Goal: Information Seeking & Learning: Learn about a topic

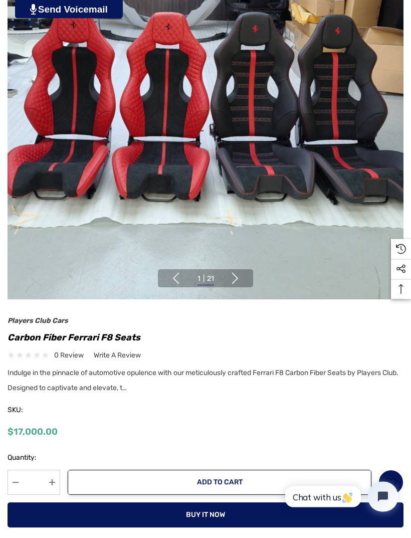
scroll to position [177, 0]
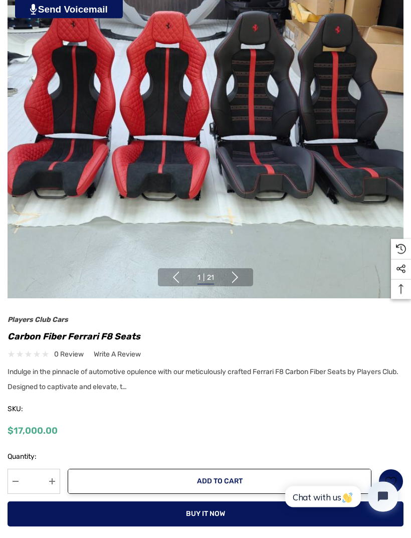
click at [139, 392] on div "Indulge in the pinnacle of automotive opulence with our meticulously crafted Fe…" at bounding box center [206, 381] width 396 height 30
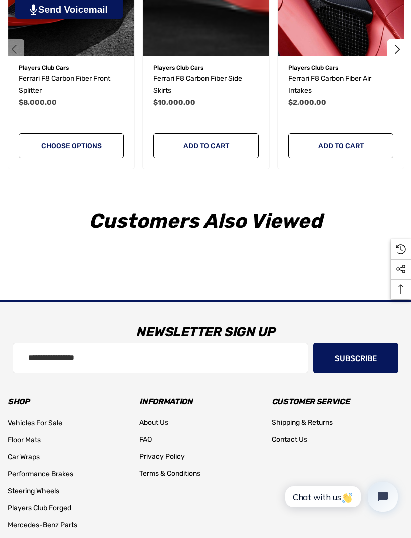
scroll to position [1648, 0]
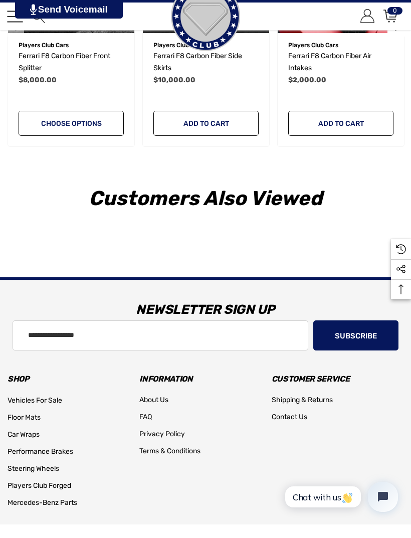
click at [158, 400] on span "About Us" at bounding box center [153, 399] width 29 height 9
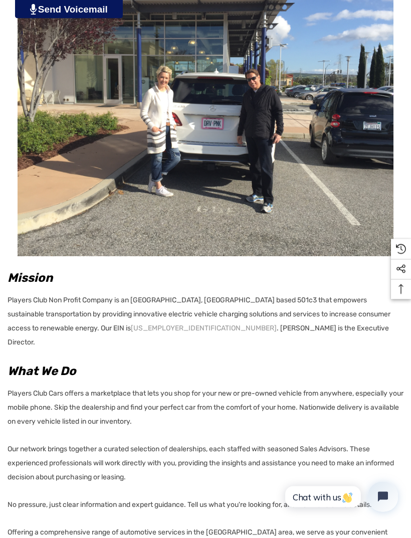
scroll to position [126, 0]
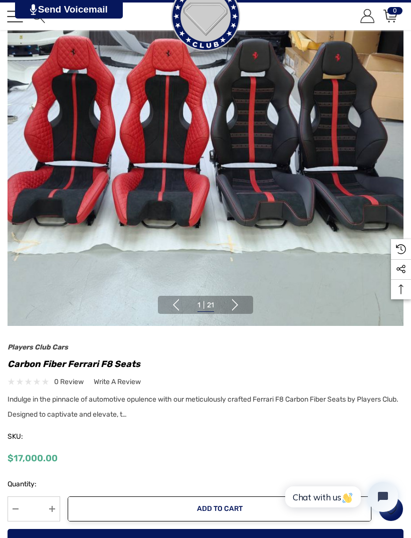
scroll to position [141, 0]
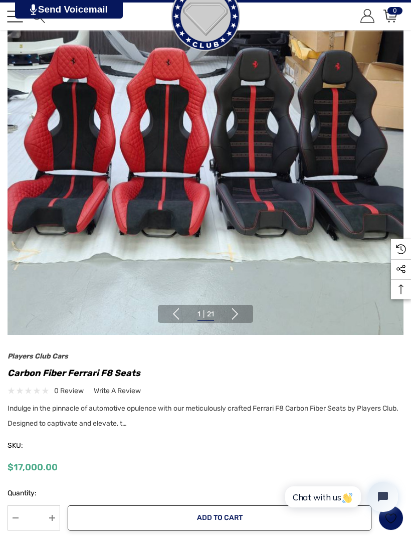
click at [238, 313] on button "Next" at bounding box center [235, 314] width 12 height 12
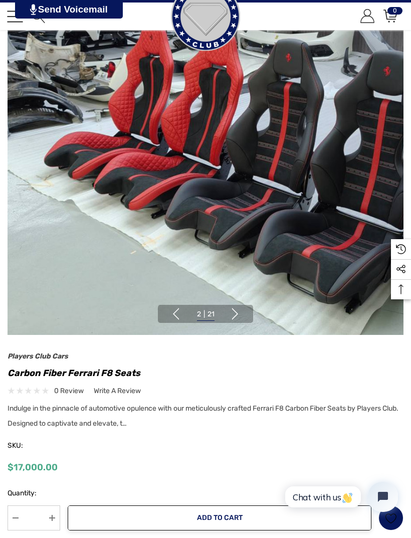
click at [237, 309] on button "Next" at bounding box center [235, 314] width 12 height 12
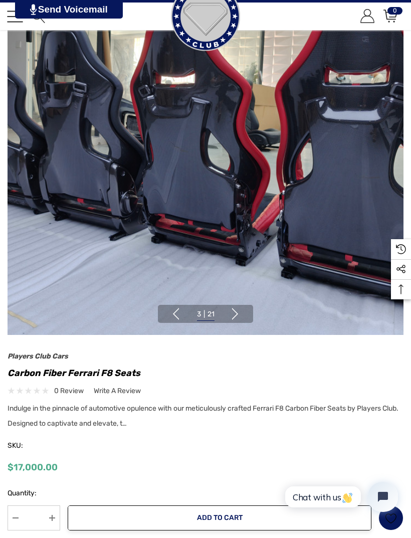
click at [238, 309] on button "Next" at bounding box center [235, 314] width 12 height 12
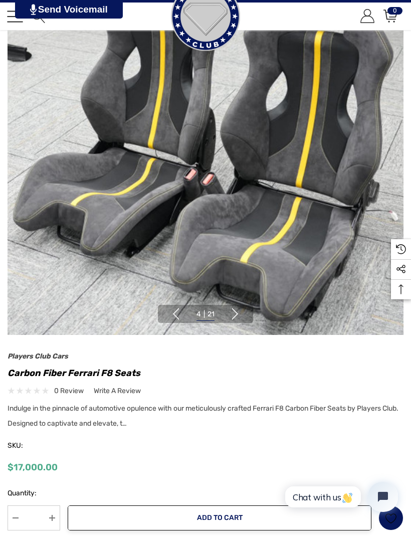
click at [237, 308] on button "Next" at bounding box center [235, 314] width 12 height 12
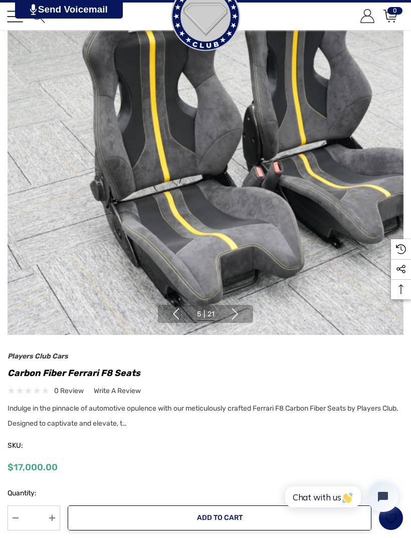
click at [238, 313] on button "Next" at bounding box center [235, 314] width 12 height 12
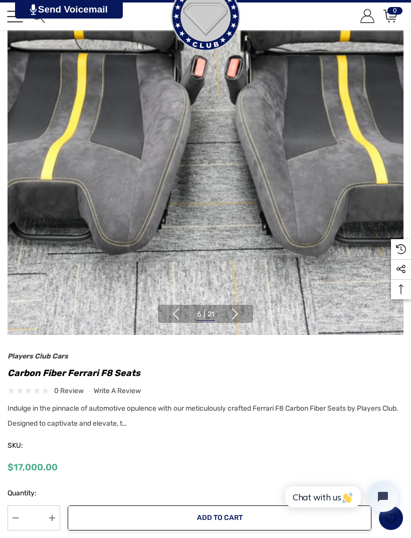
click at [239, 310] on button "Next" at bounding box center [235, 314] width 12 height 12
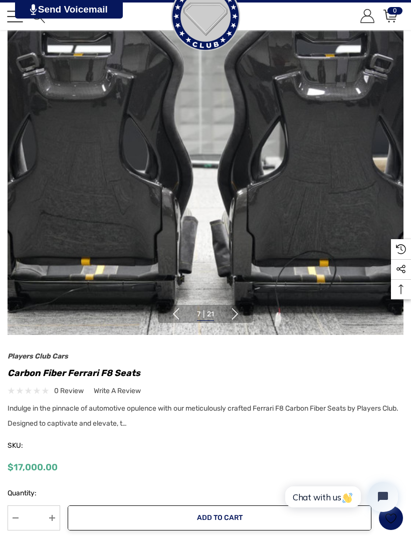
click at [238, 310] on button "Next" at bounding box center [235, 314] width 12 height 12
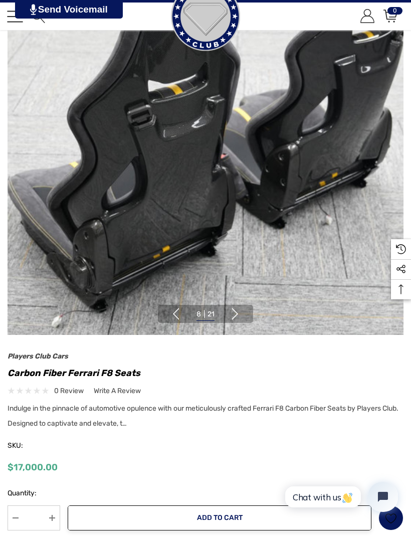
click at [241, 314] on button "Next" at bounding box center [235, 314] width 12 height 12
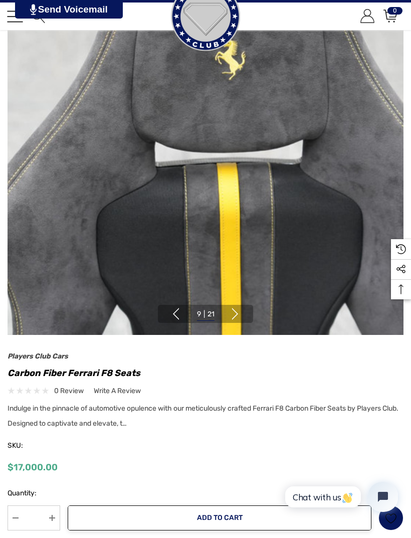
click at [240, 310] on button "Next" at bounding box center [235, 314] width 12 height 12
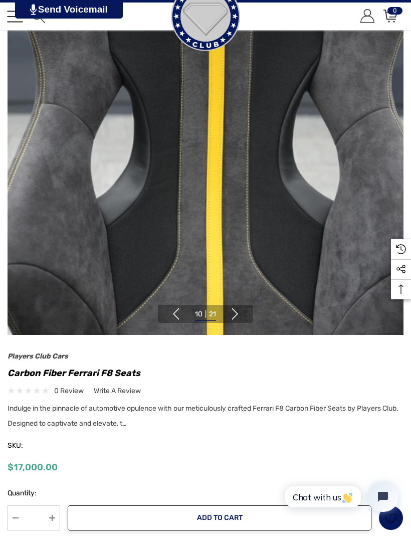
click at [239, 309] on button "Next" at bounding box center [235, 314] width 12 height 12
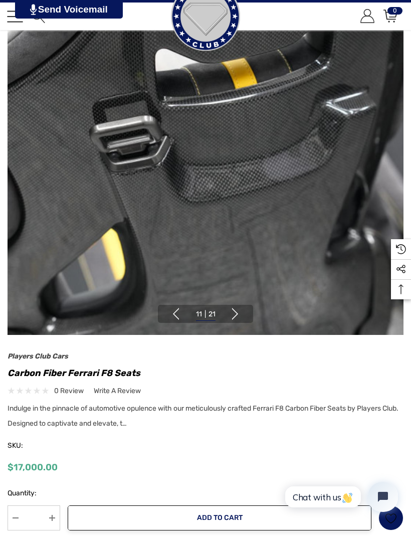
click at [240, 310] on button "Next" at bounding box center [235, 314] width 12 height 12
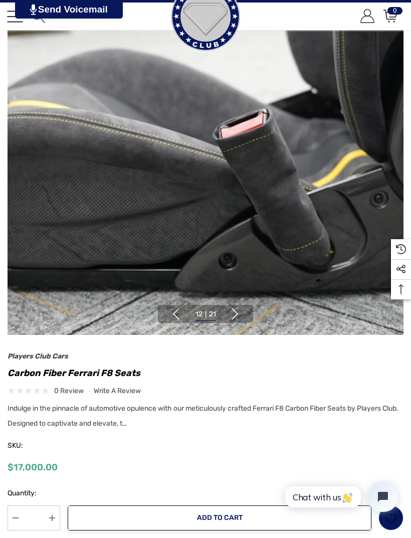
click at [239, 313] on button "Next" at bounding box center [235, 314] width 12 height 12
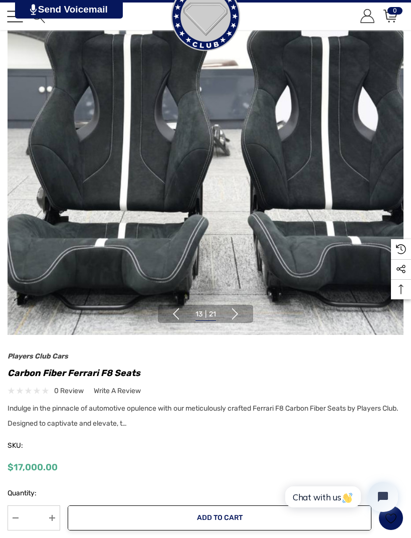
click at [240, 314] on button "Next" at bounding box center [235, 314] width 12 height 12
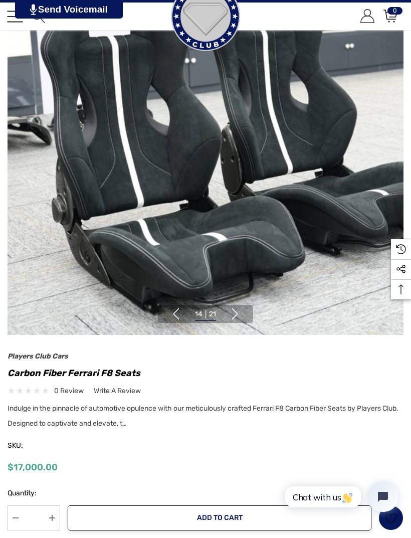
click at [233, 319] on button "Next" at bounding box center [235, 314] width 12 height 12
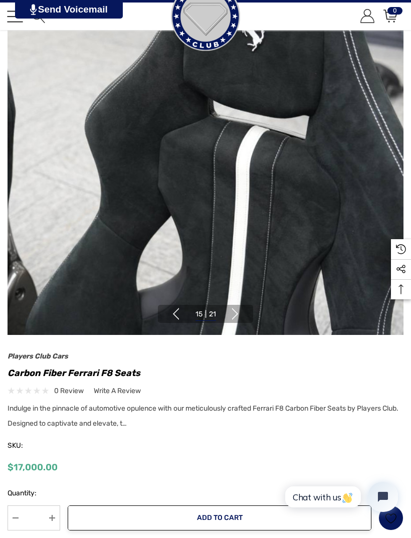
click at [236, 319] on button "Next" at bounding box center [235, 314] width 12 height 12
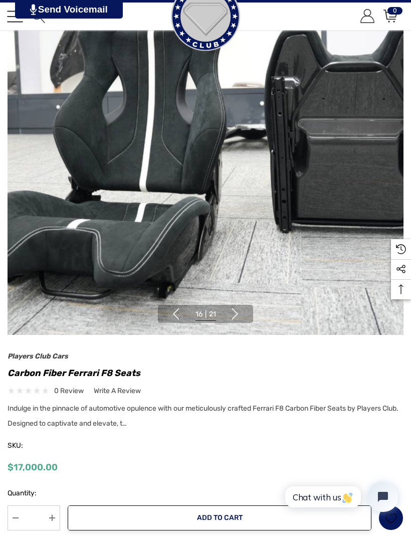
click at [234, 314] on button "Next" at bounding box center [235, 314] width 12 height 12
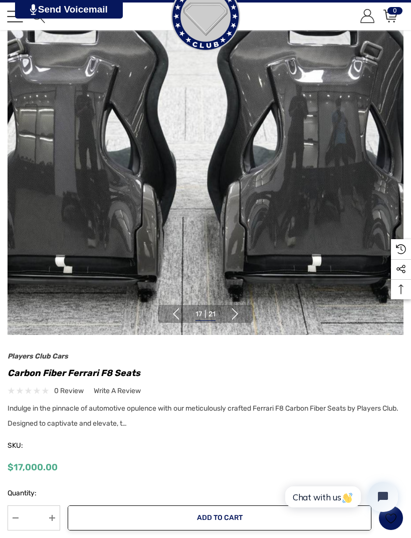
click at [235, 313] on button "Next" at bounding box center [235, 314] width 12 height 12
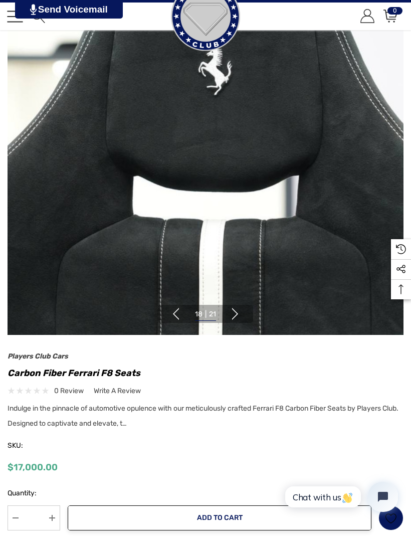
click at [238, 315] on button "Next" at bounding box center [235, 314] width 12 height 12
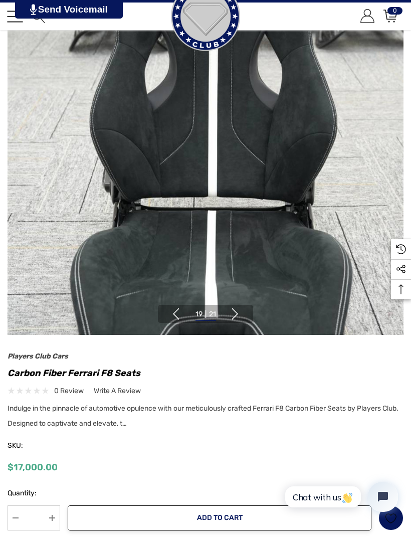
click at [175, 308] on button "Previous" at bounding box center [176, 314] width 12 height 12
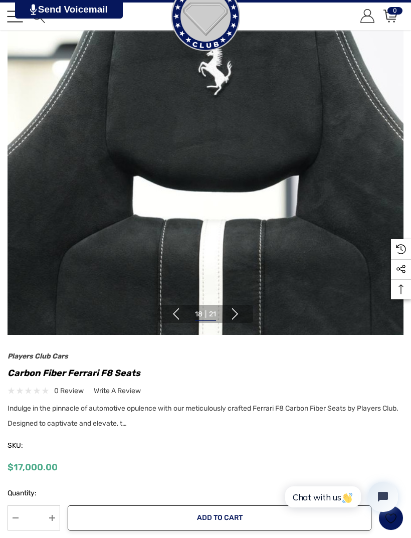
click at [231, 309] on button "Next" at bounding box center [235, 314] width 12 height 12
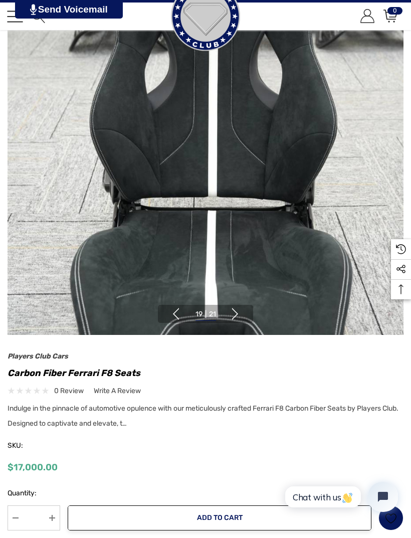
click at [233, 310] on button "Next" at bounding box center [235, 314] width 12 height 12
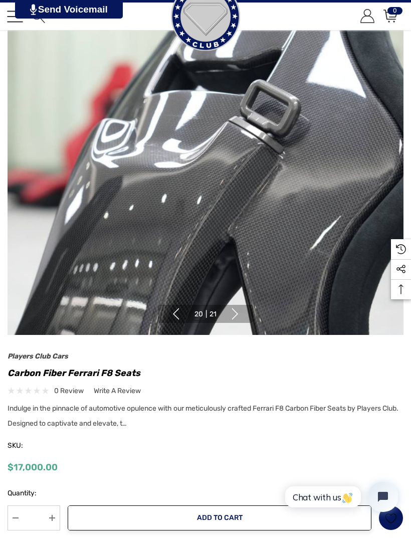
click at [227, 304] on img at bounding box center [206, 137] width 396 height 396
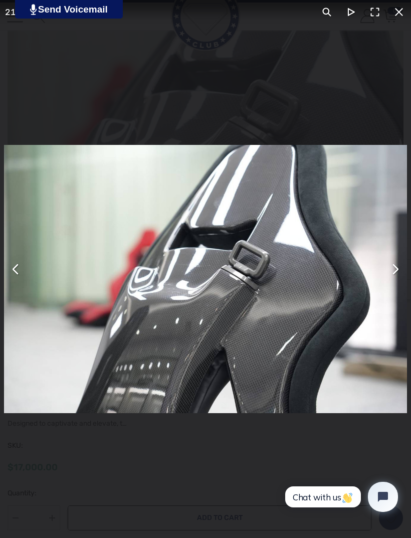
click at [394, 261] on button "You can close this modal content with the ESC key" at bounding box center [395, 269] width 24 height 24
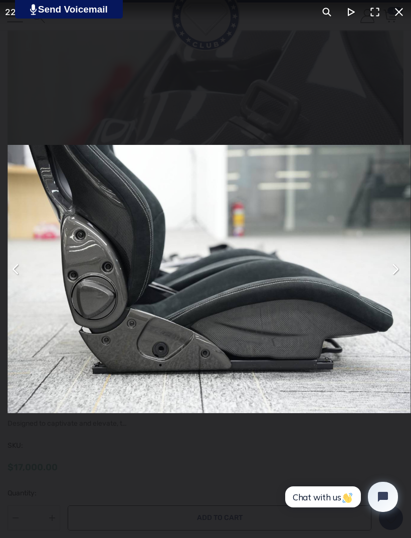
click at [386, 264] on button "You can close this modal content with the ESC key" at bounding box center [395, 269] width 24 height 24
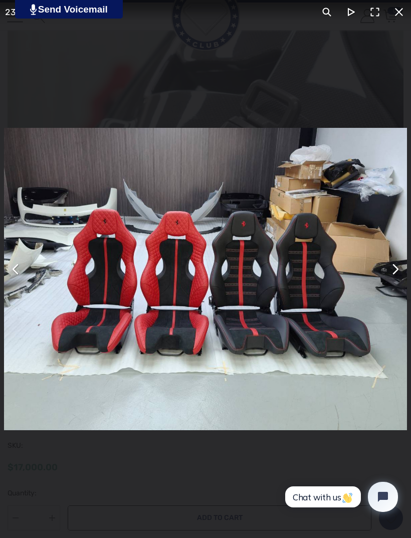
click at [382, 261] on img "You can close this modal content with the ESC key" at bounding box center [205, 279] width 403 height 302
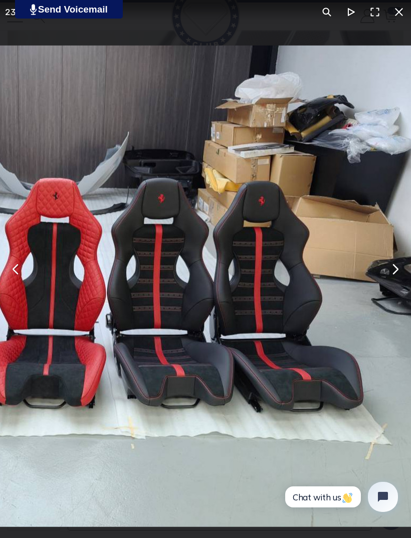
click at [388, 267] on button "You can close this modal content with the ESC key" at bounding box center [395, 269] width 24 height 24
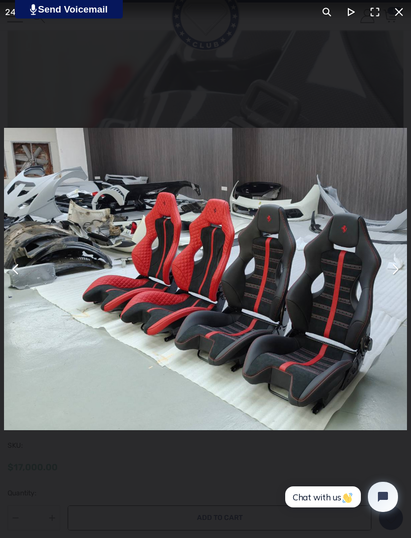
click at [405, 18] on button "You can close this modal content with the ESC key" at bounding box center [399, 12] width 24 height 24
